Goal: Task Accomplishment & Management: Use online tool/utility

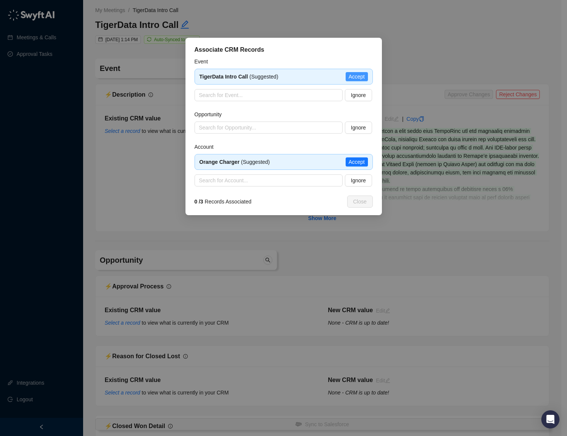
click at [362, 76] on span "Accept" at bounding box center [356, 76] width 16 height 8
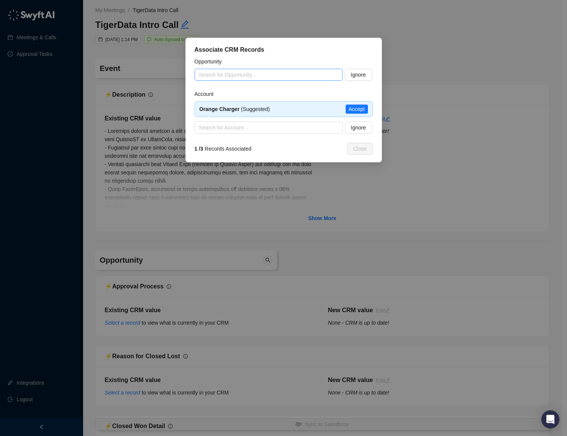
click at [229, 74] on input "search" at bounding box center [266, 74] width 134 height 11
type input "*"
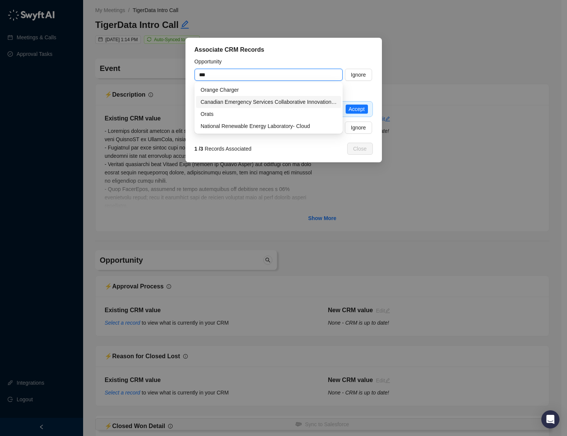
click at [234, 91] on div "Orange Charger" at bounding box center [268, 90] width 136 height 8
type input "**********"
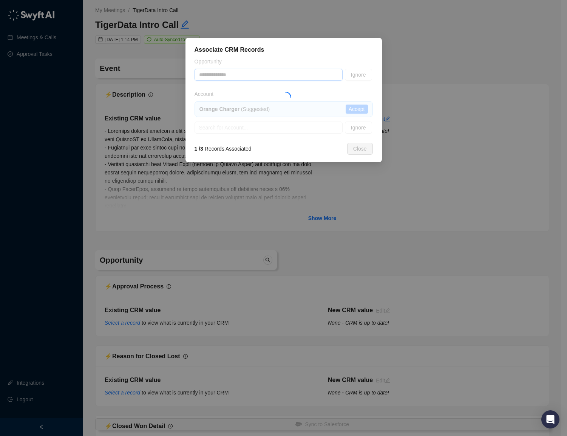
type textarea "**********"
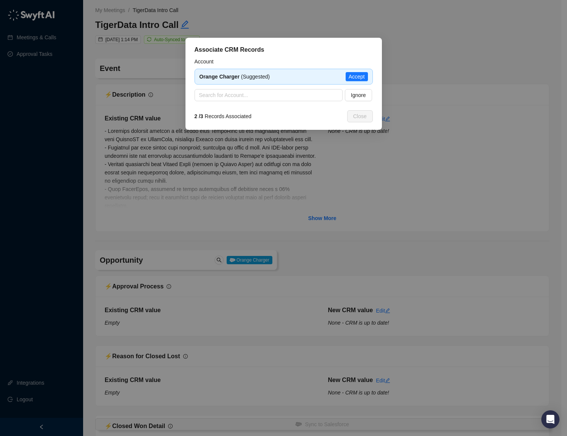
type input "**********"
click at [361, 79] on span "Accept" at bounding box center [356, 76] width 16 height 8
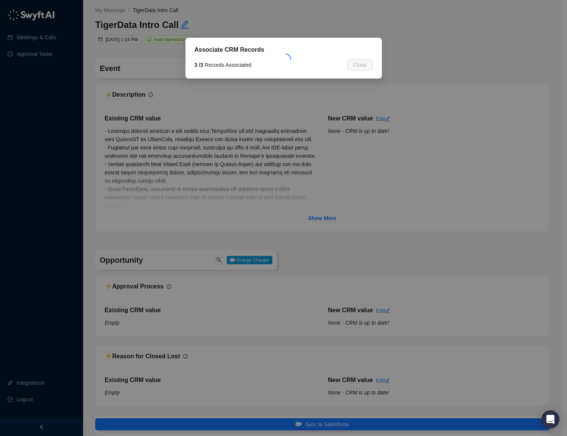
type textarea "**********"
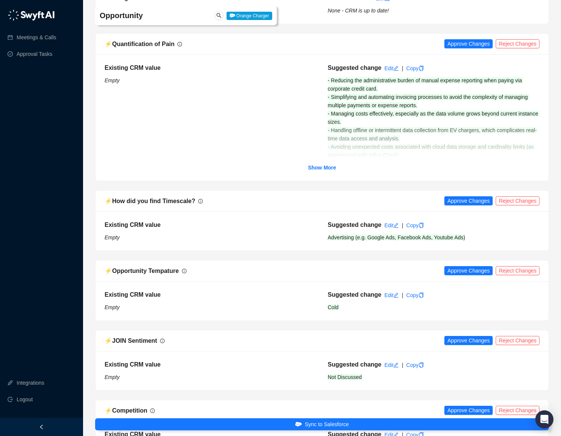
scroll to position [1015, 0]
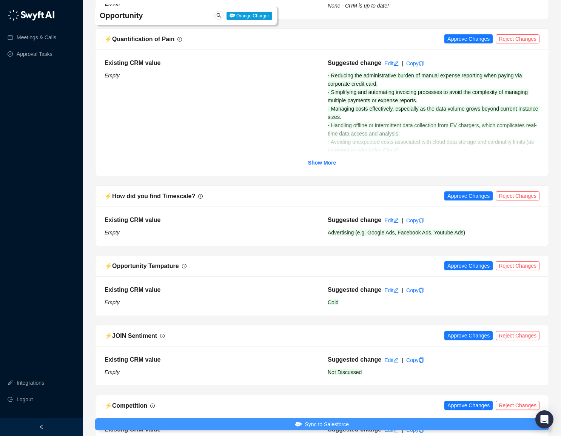
click at [297, 425] on icon "submit" at bounding box center [298, 424] width 6 height 5
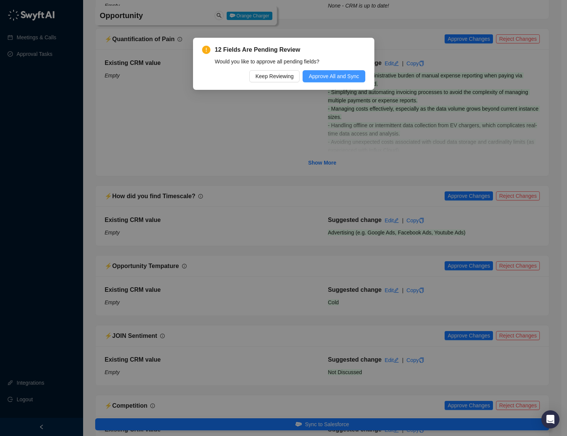
click at [325, 76] on span "Approve All and Sync" at bounding box center [333, 76] width 50 height 8
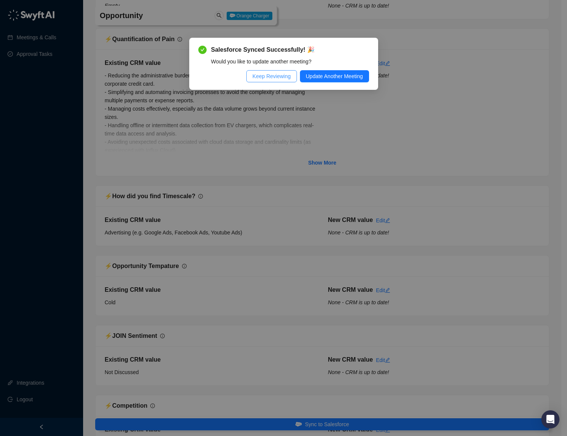
click at [273, 78] on span "Keep Reviewing" at bounding box center [271, 76] width 38 height 8
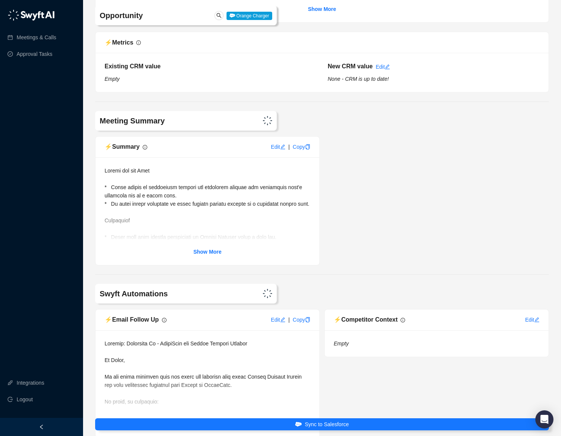
scroll to position [3017, 0]
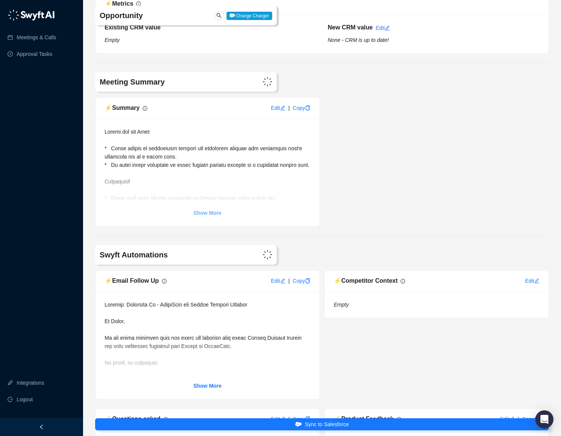
click at [209, 216] on strong "Show More" at bounding box center [207, 213] width 28 height 6
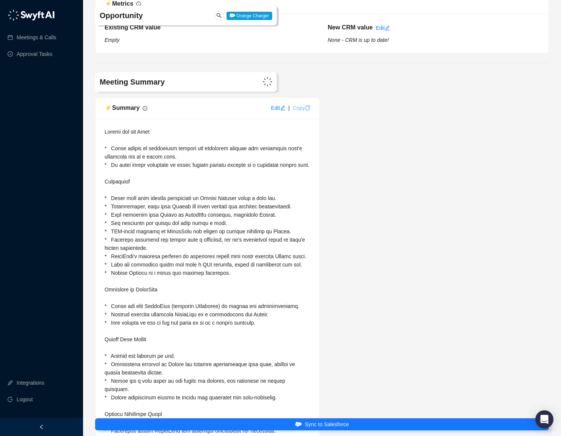
click at [306, 111] on icon "copy" at bounding box center [307, 107] width 5 height 5
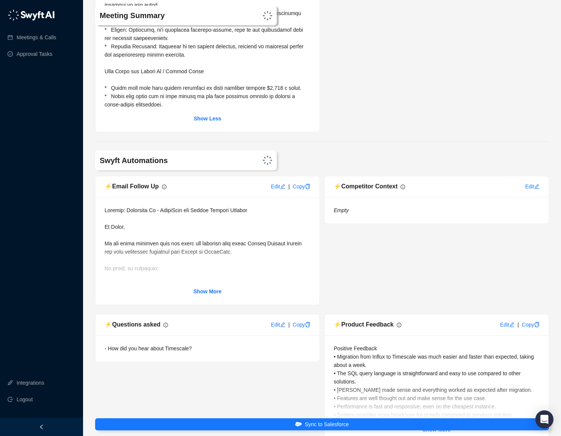
scroll to position [3891, 0]
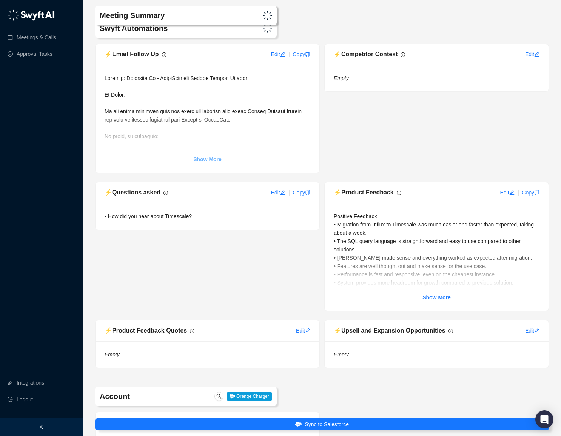
click at [210, 162] on strong "Show More" at bounding box center [207, 159] width 28 height 6
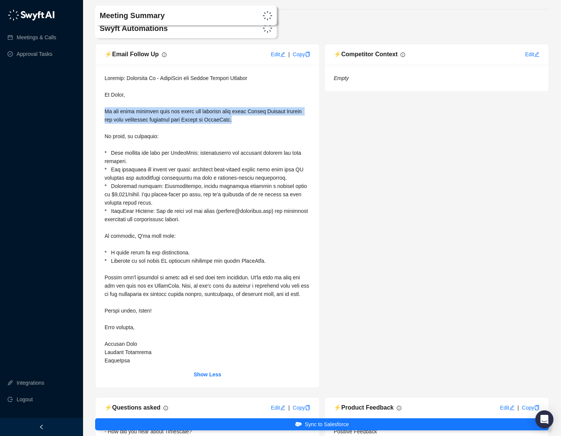
drag, startPoint x: 266, startPoint y: 152, endPoint x: 99, endPoint y: 143, distance: 167.4
click at [99, 143] on div "Show Less" at bounding box center [208, 226] width 224 height 323
copy span "It was great speaking with you [DATE] and learning more about Orange Charger Bu…"
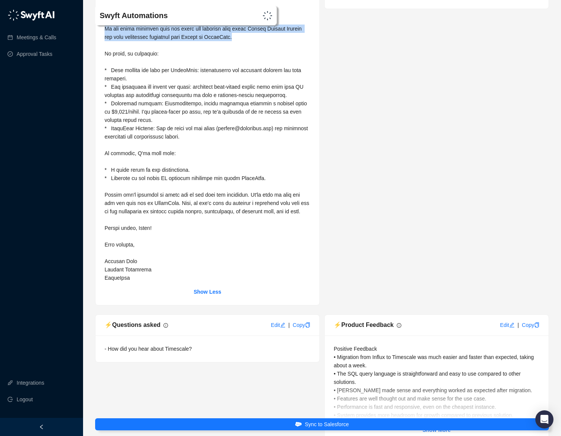
scroll to position [3978, 0]
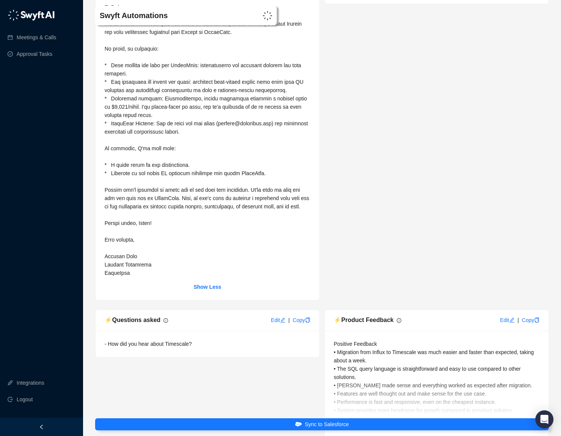
click at [125, 112] on span at bounding box center [208, 132] width 206 height 288
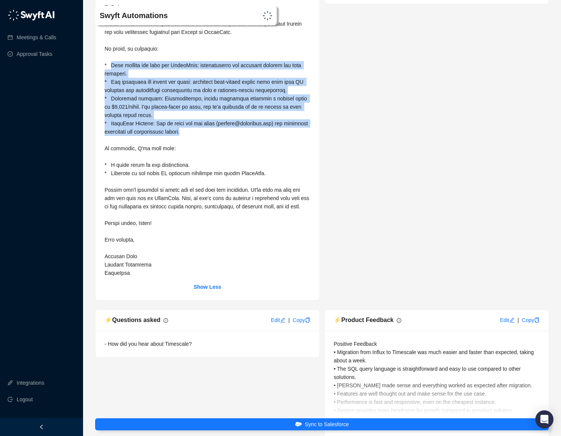
drag, startPoint x: 112, startPoint y: 96, endPoint x: 219, endPoint y: 165, distance: 127.1
click at [219, 165] on div at bounding box center [208, 131] width 206 height 291
copy span "Your current use case for TigerData: observability and internal metrics for you…"
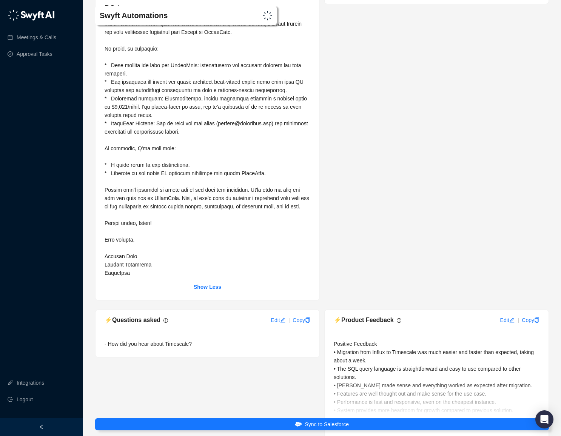
click at [148, 208] on div at bounding box center [208, 131] width 206 height 291
click at [205, 207] on span at bounding box center [208, 132] width 206 height 288
click at [184, 230] on span at bounding box center [208, 132] width 206 height 288
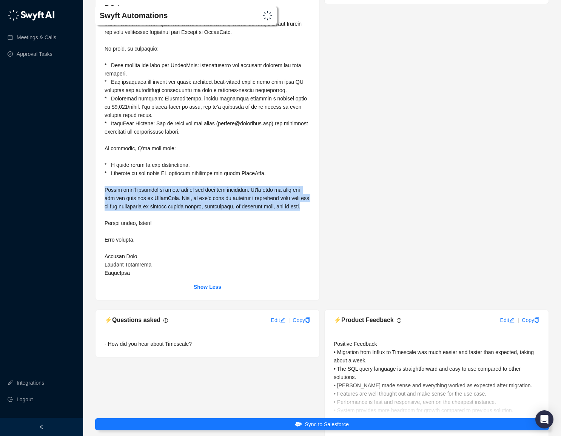
drag, startPoint x: 124, startPoint y: 246, endPoint x: 104, endPoint y: 219, distance: 32.9
click at [105, 219] on div at bounding box center [208, 131] width 206 height 291
copy span "Please don't hesitate to reach out if you have any questions. We're here to hel…"
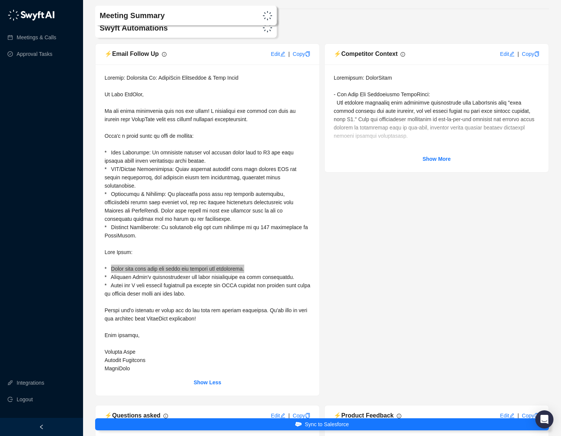
scroll to position [3499, 0]
